Goal: Information Seeking & Learning: Learn about a topic

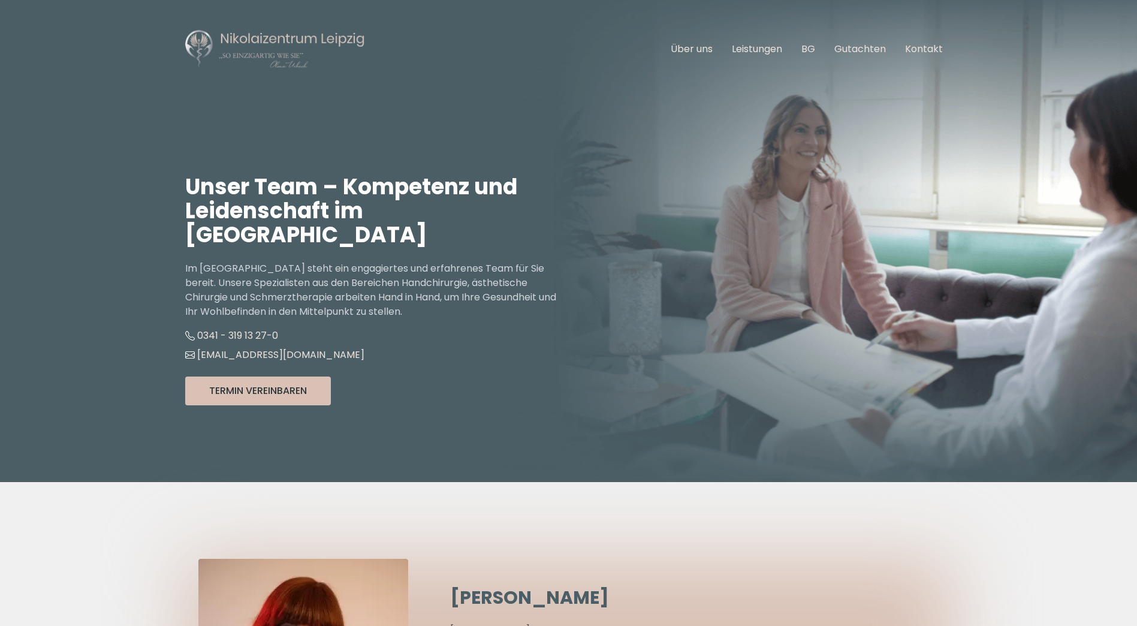
click at [730, 49] on ul "Über uns Leistungen BG Gutachten Kontakt" at bounding box center [806, 49] width 291 height 34
click at [736, 48] on link "Leistungen" at bounding box center [757, 49] width 50 height 14
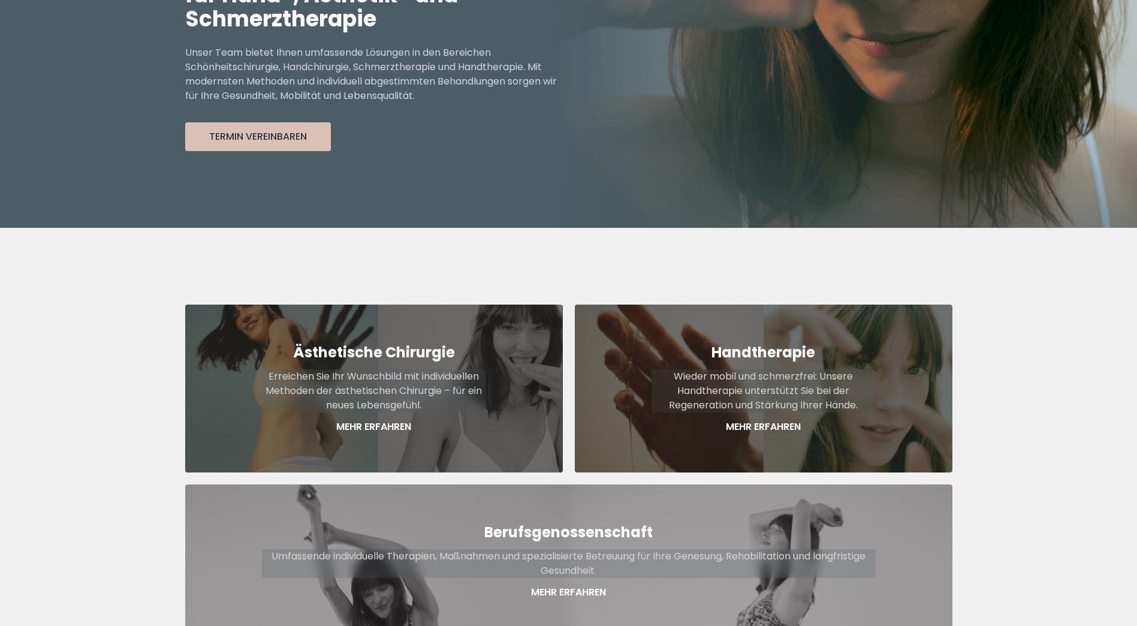
scroll to position [360, 0]
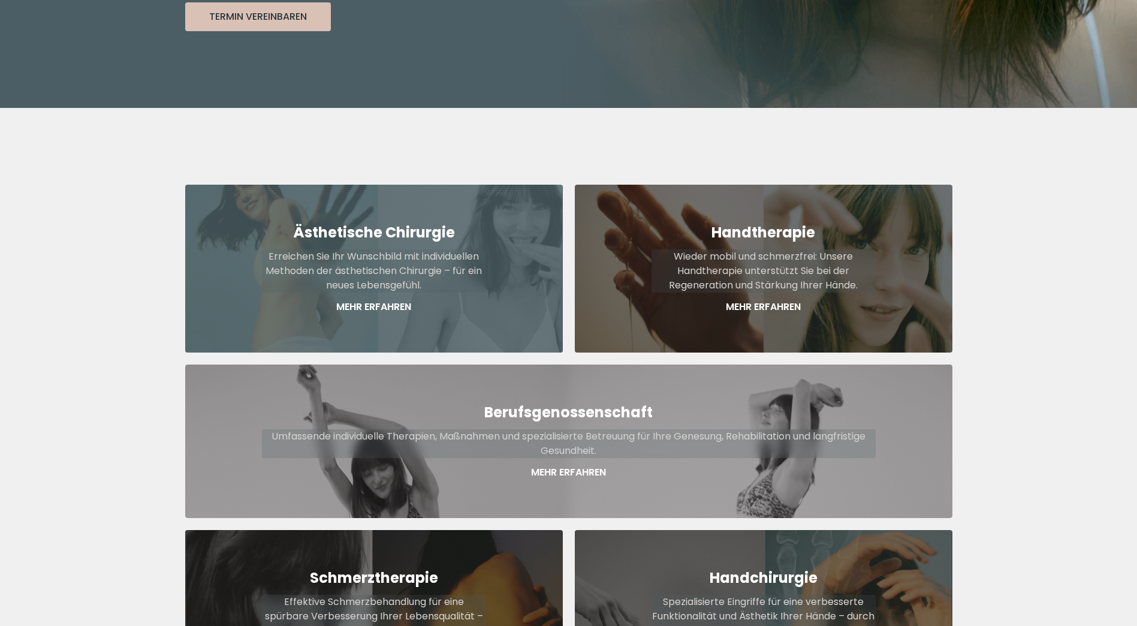
click at [447, 300] on p "Mehr Erfahren" at bounding box center [374, 307] width 224 height 14
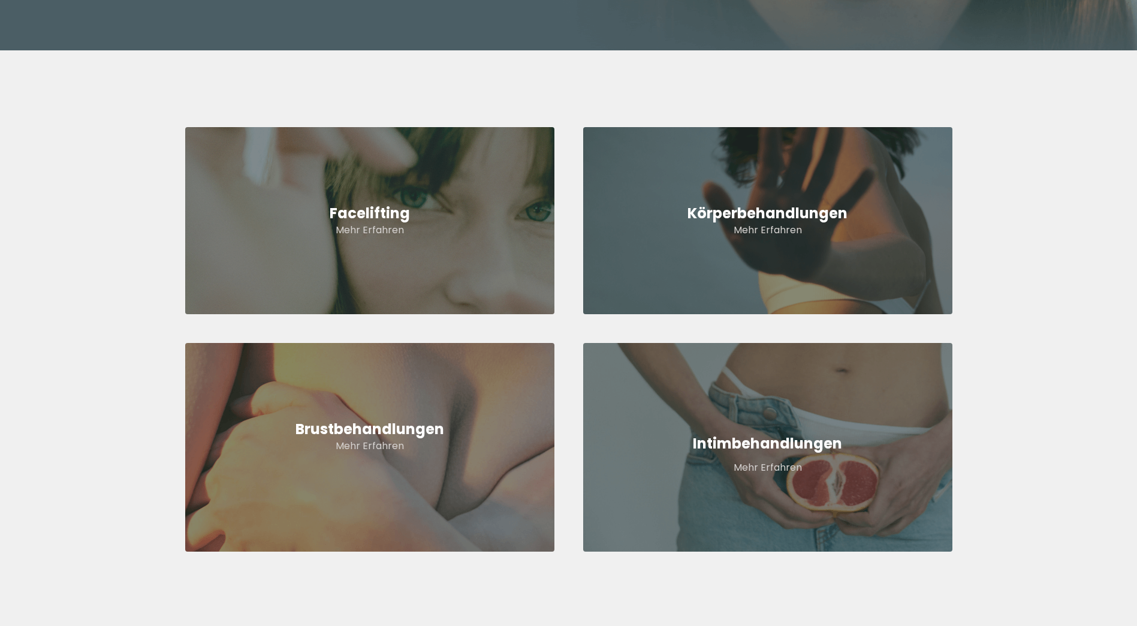
scroll to position [479, 0]
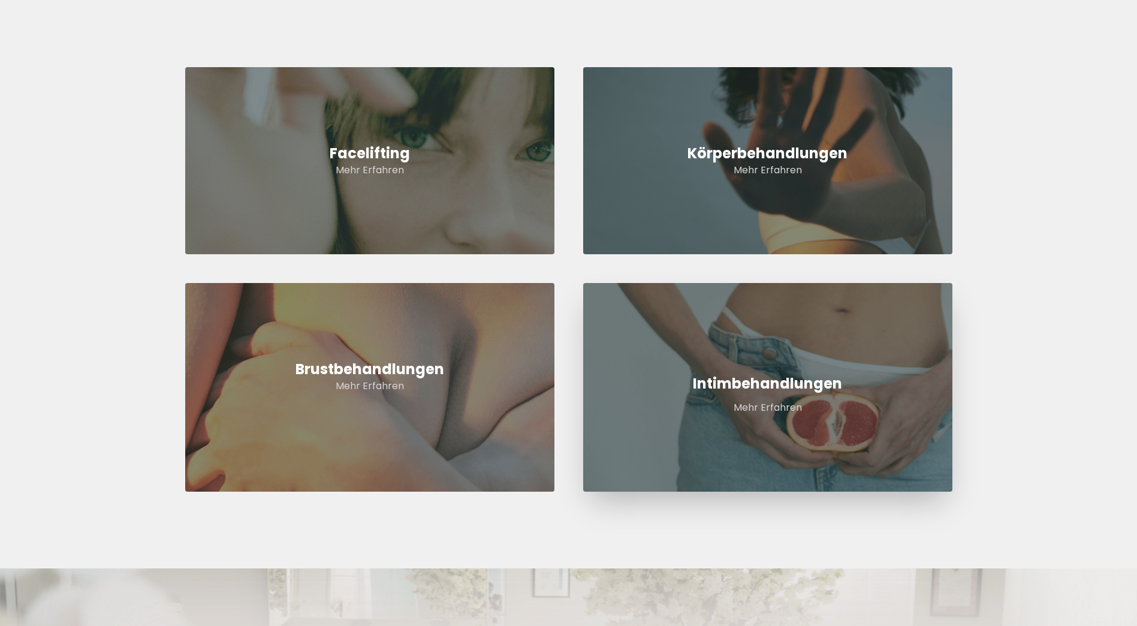
click at [748, 386] on h5 "Intimbehandlungen" at bounding box center [767, 383] width 369 height 19
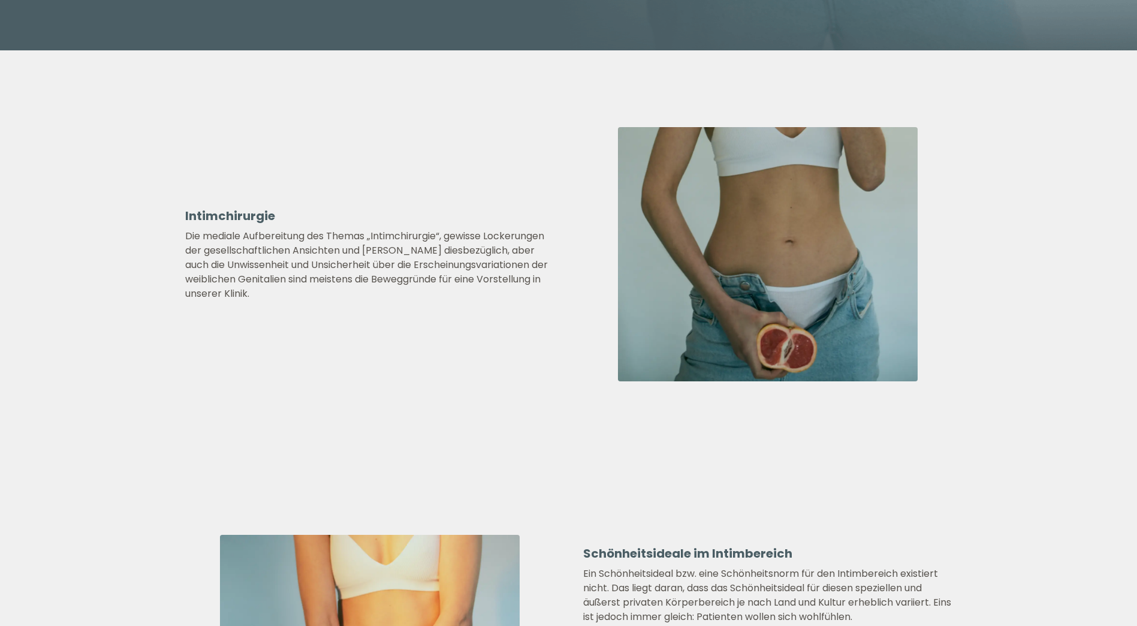
scroll to position [360, 0]
